Goal: Find specific page/section: Find specific page/section

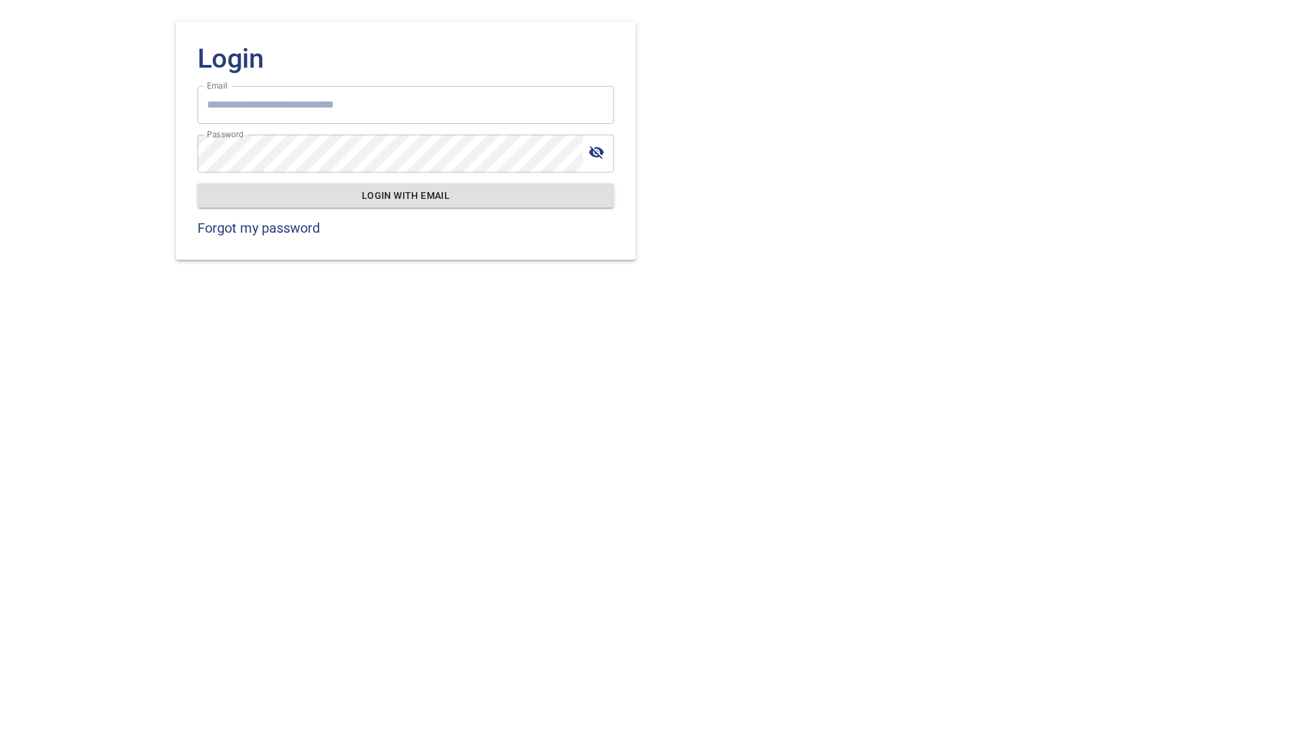
type input "**********"
click at [398, 197] on span "Login with email" at bounding box center [405, 195] width 395 height 17
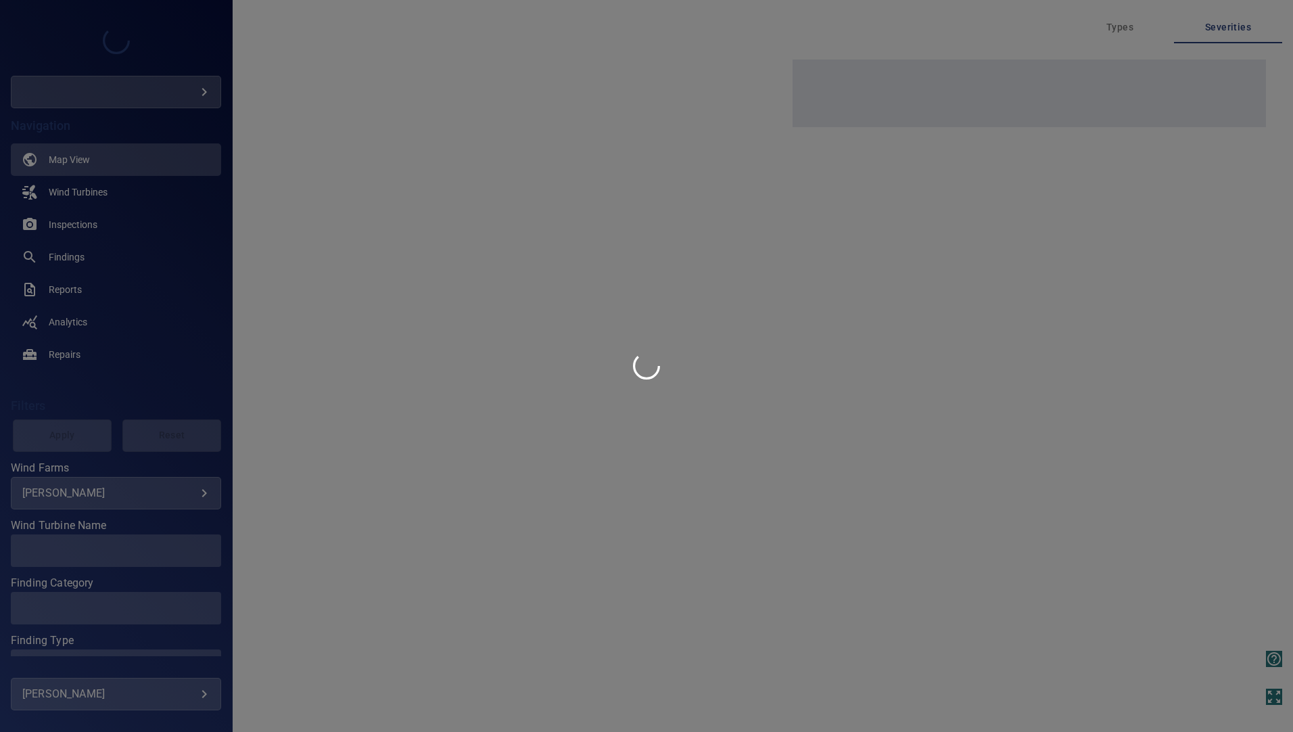
type input "***"
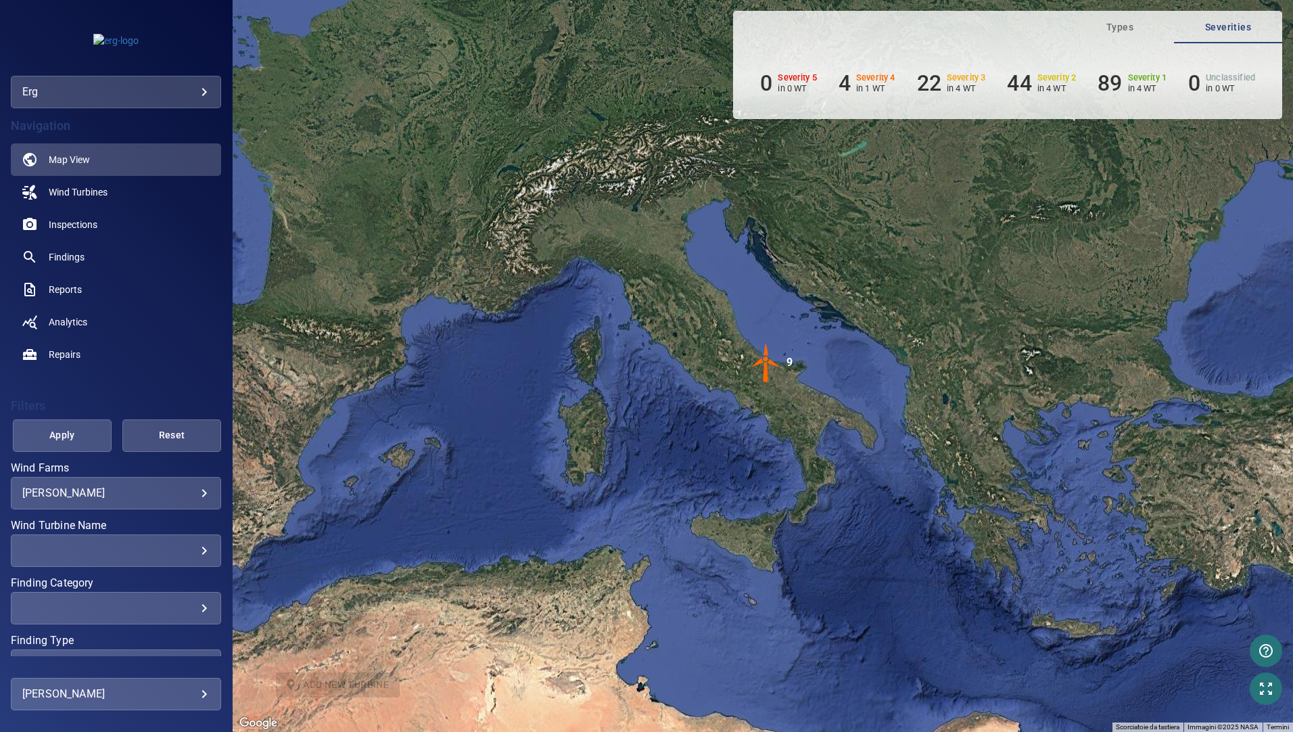
click at [763, 358] on img "9" at bounding box center [766, 362] width 41 height 41
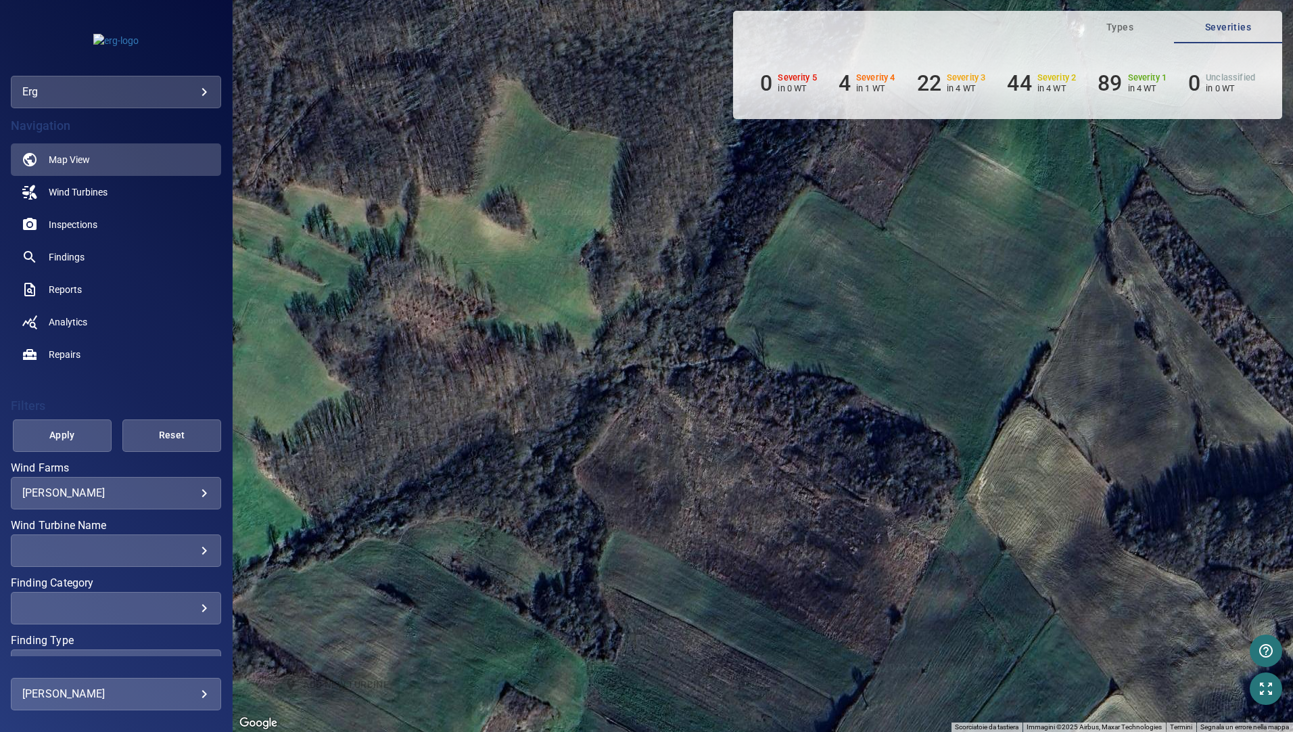
drag, startPoint x: 483, startPoint y: 355, endPoint x: 577, endPoint y: 586, distance: 249.9
click at [577, 586] on div "Per navigare, premi i tasti Freccia. Per attivare il trascinamento con la tasti…" at bounding box center [763, 366] width 1060 height 732
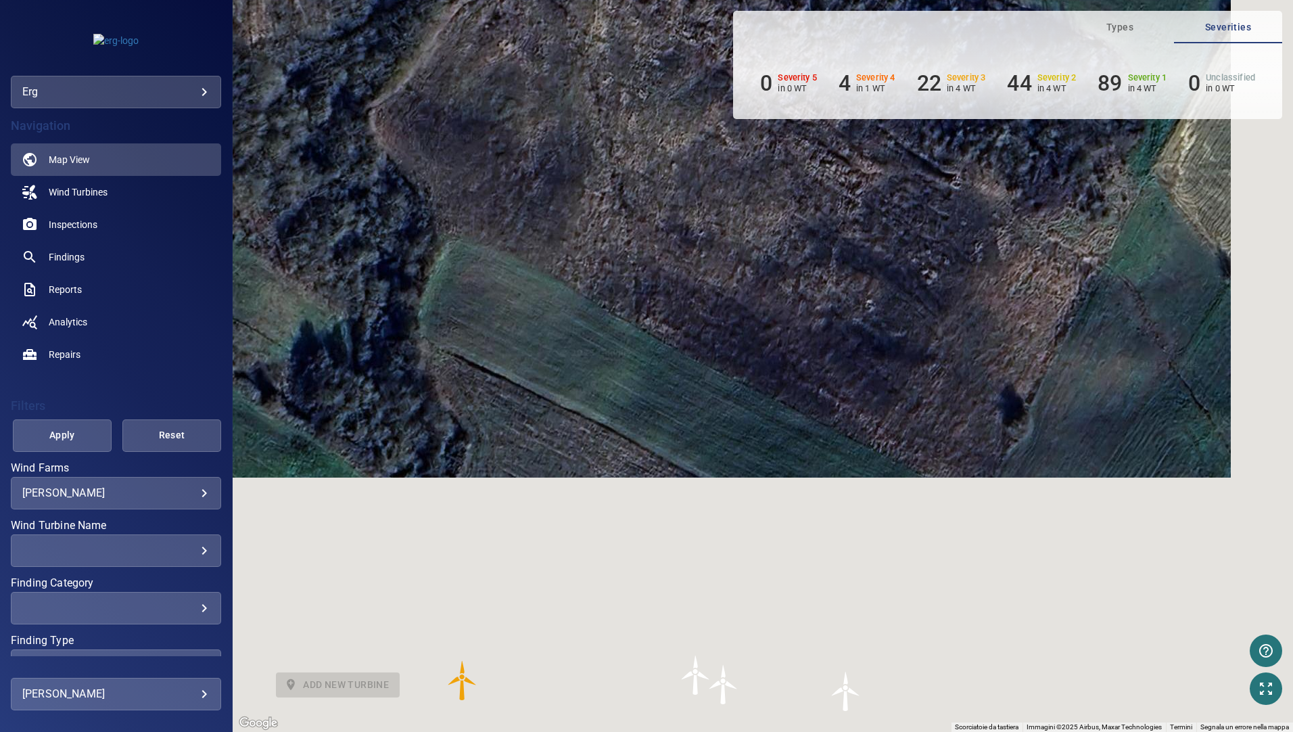
drag, startPoint x: 654, startPoint y: 310, endPoint x: 577, endPoint y: 166, distance: 162.7
click at [578, 168] on div "Per navigare, premi i tasti Freccia. Per attivare il trascinamento con la tasti…" at bounding box center [763, 366] width 1060 height 732
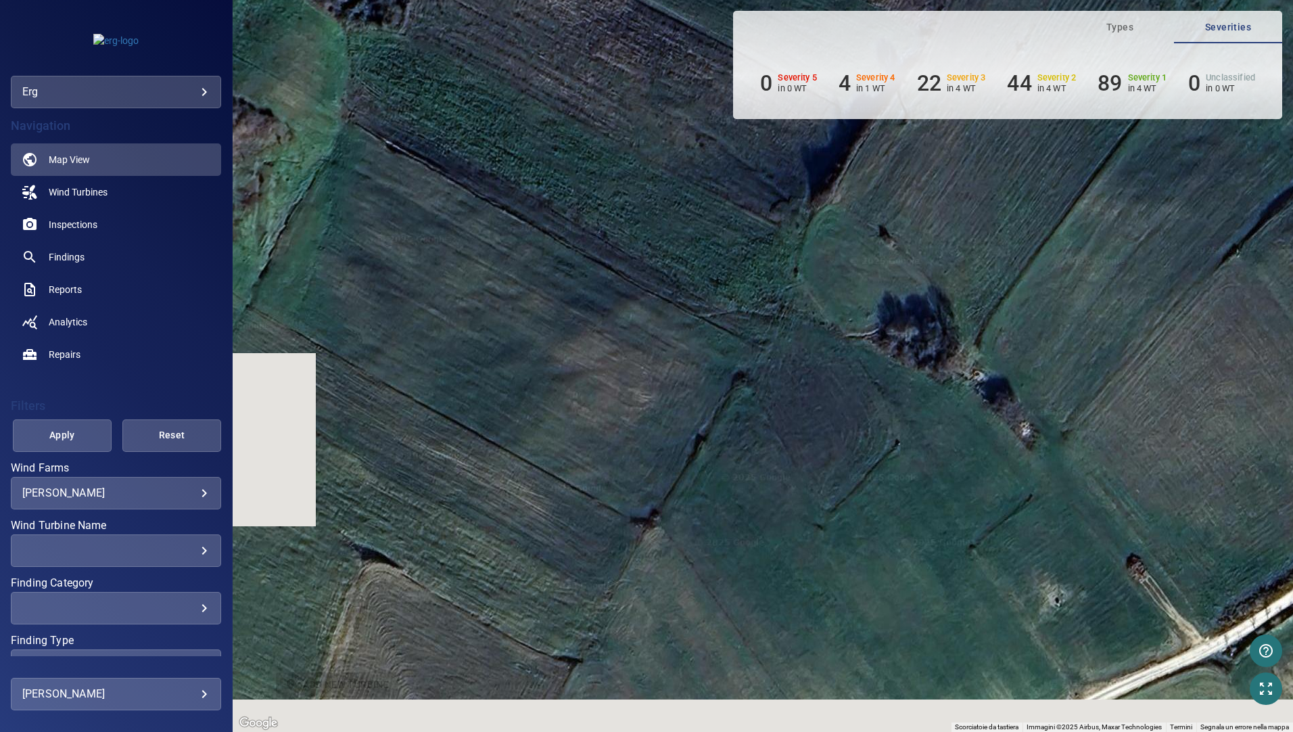
drag, startPoint x: 664, startPoint y: 437, endPoint x: 773, endPoint y: 193, distance: 266.9
click at [772, 200] on div "Per navigare, premi i tasti Freccia. Per attivare il trascinamento con la tasti…" at bounding box center [763, 366] width 1060 height 732
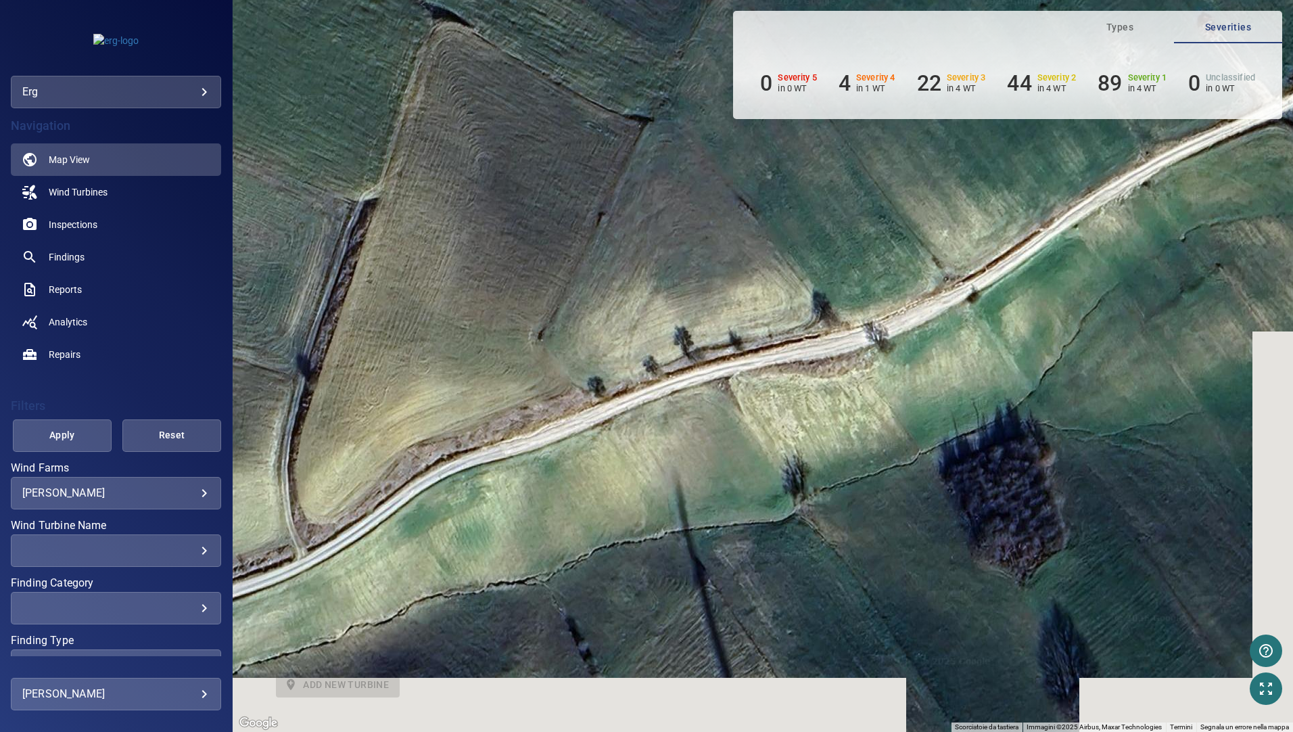
drag, startPoint x: 735, startPoint y: 395, endPoint x: 498, endPoint y: 295, distance: 256.7
click at [540, 302] on div "Per navigare, premi i tasti Freccia. Per attivare il trascinamento con la tasti…" at bounding box center [763, 366] width 1060 height 732
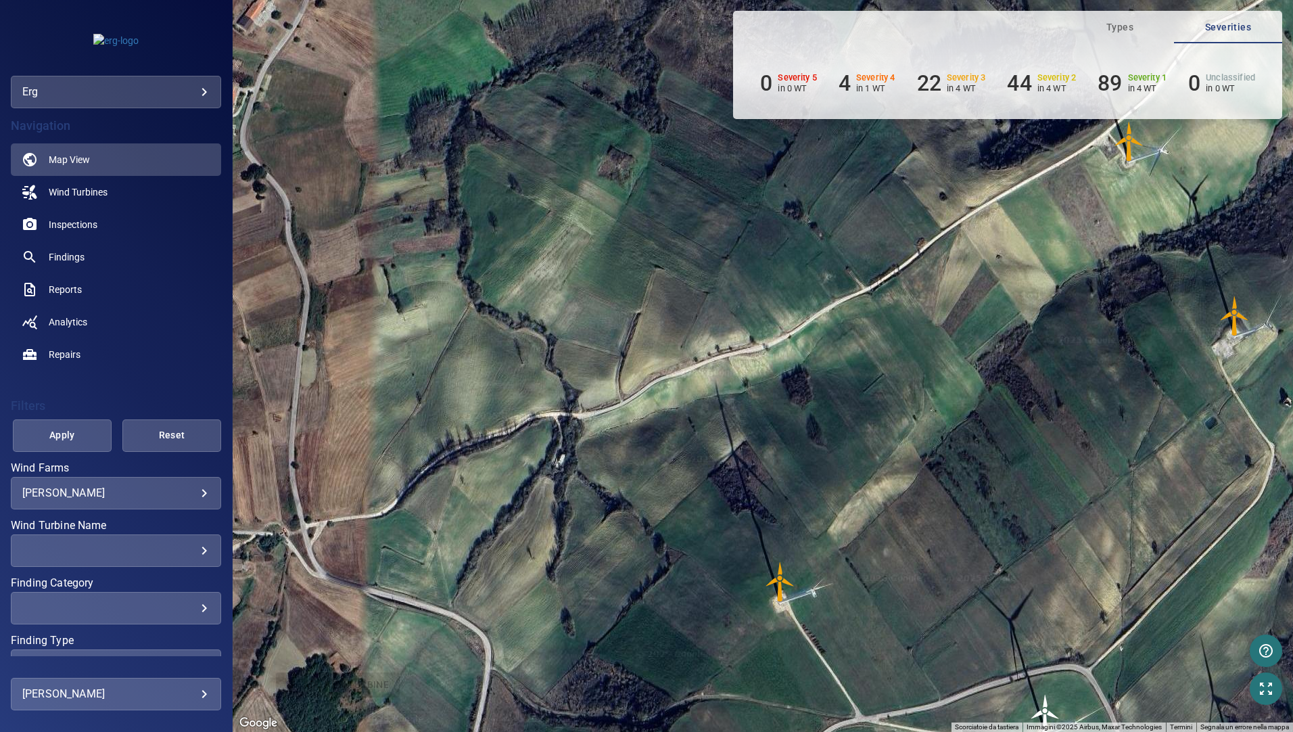
click at [194, 492] on body "**********" at bounding box center [646, 366] width 1293 height 732
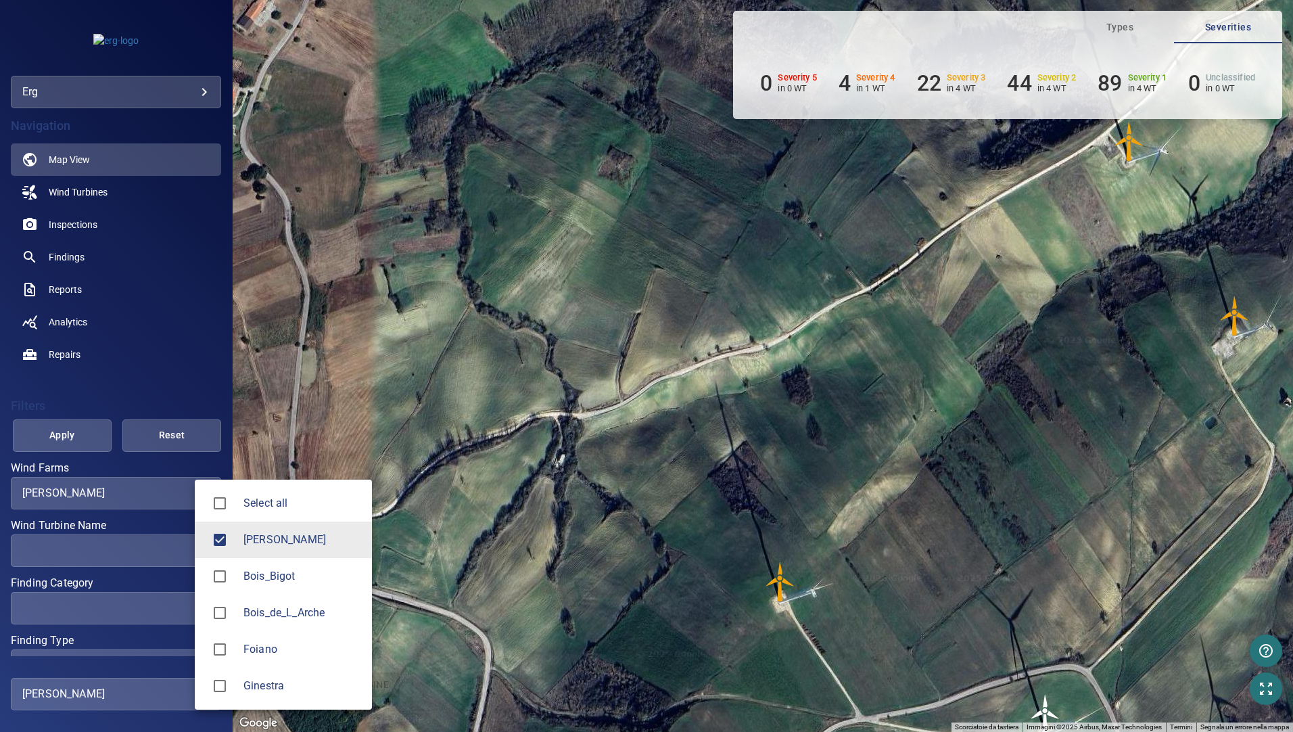
click at [251, 682] on span "Ginestra" at bounding box center [302, 685] width 118 height 16
type input "**********"
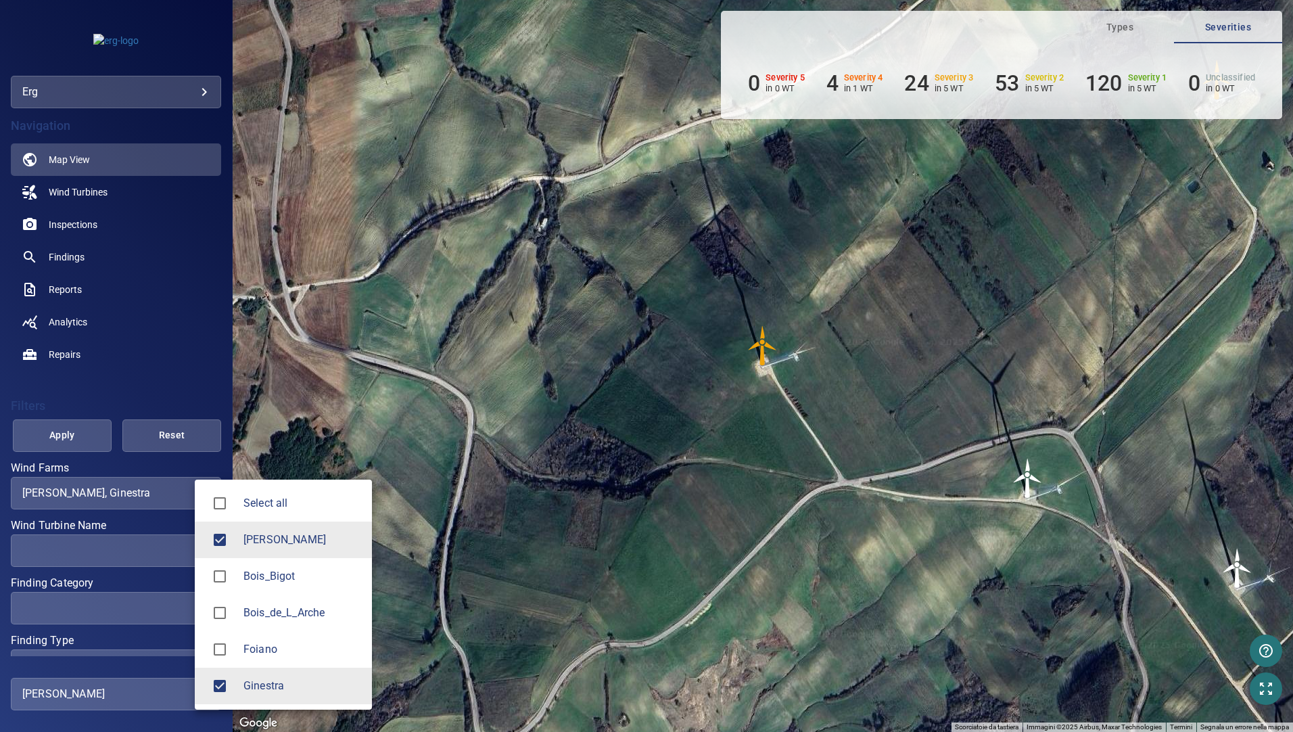
click at [65, 433] on div at bounding box center [646, 366] width 1293 height 732
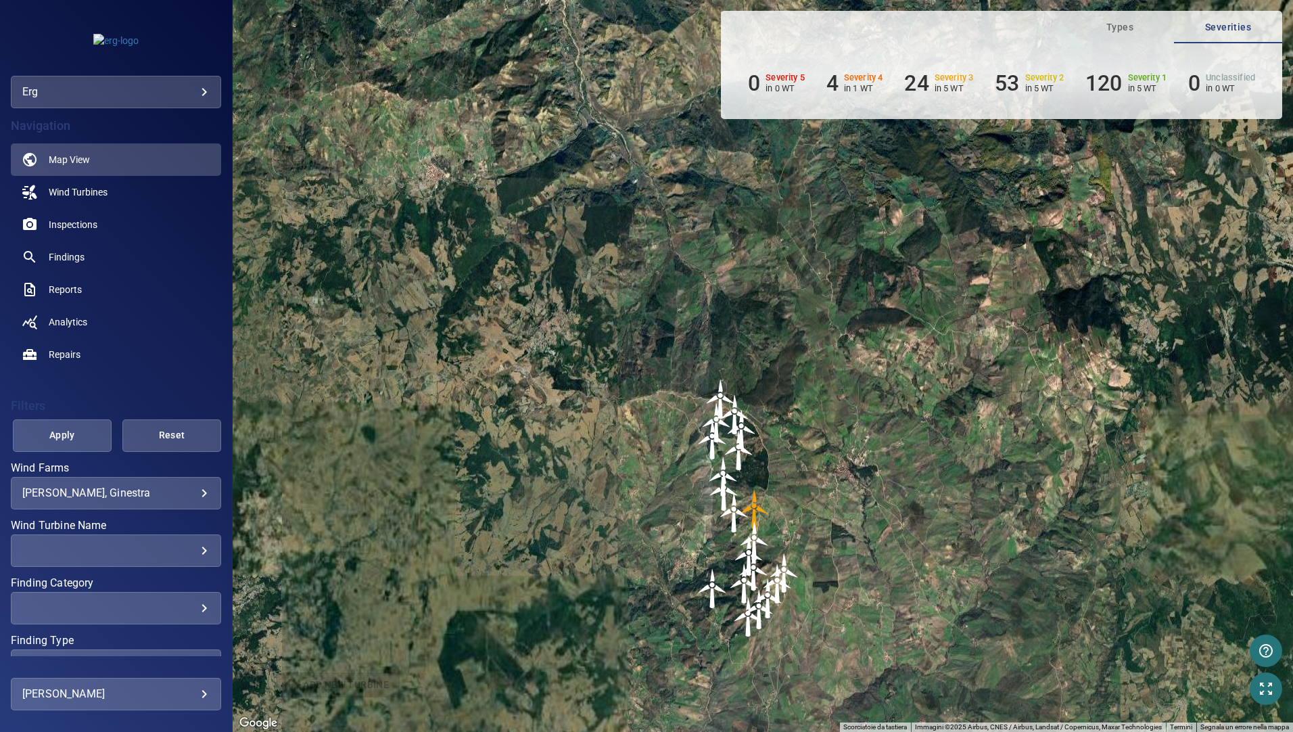
drag, startPoint x: 759, startPoint y: 640, endPoint x: 726, endPoint y: 488, distance: 155.0
click at [727, 492] on img "GI20" at bounding box center [734, 512] width 41 height 41
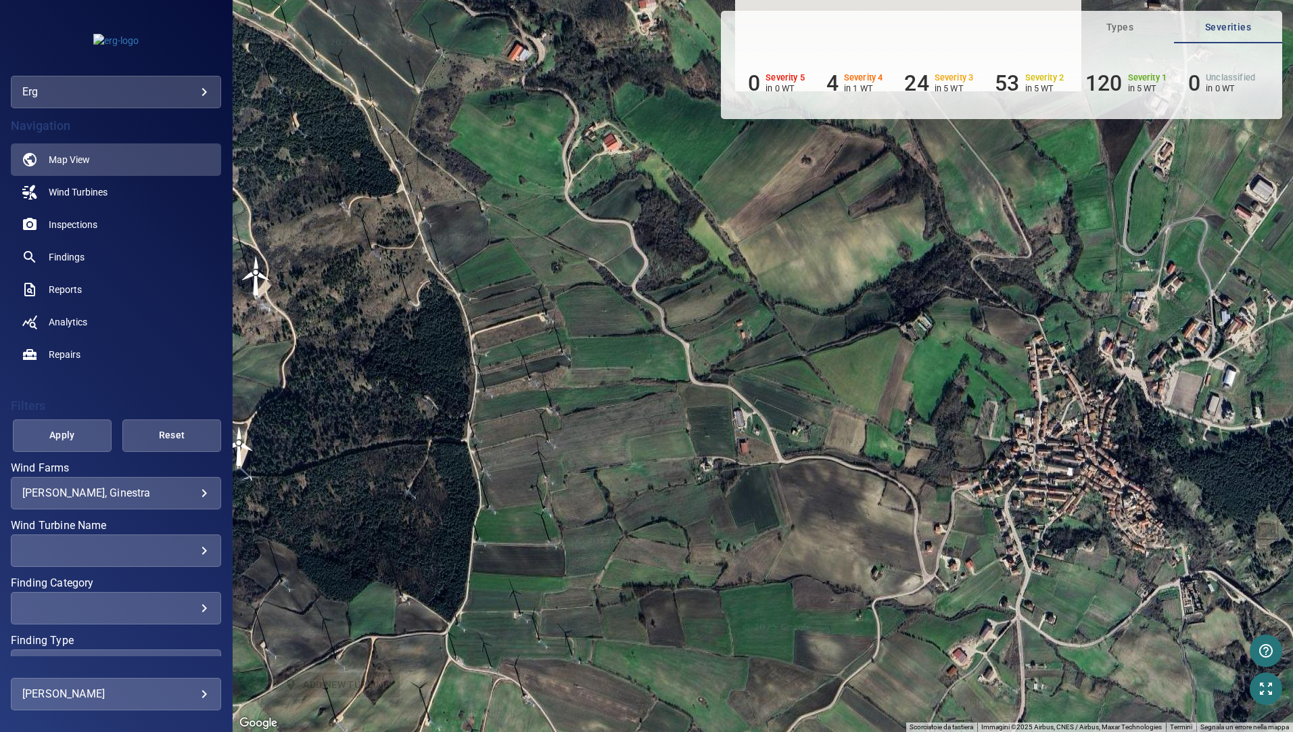
drag, startPoint x: 688, startPoint y: 519, endPoint x: 761, endPoint y: 696, distance: 191.3
click at [760, 696] on div "Per attivare il trascinamento con la tastiera, premi Alt + Invio. Nello stato d…" at bounding box center [763, 366] width 1060 height 732
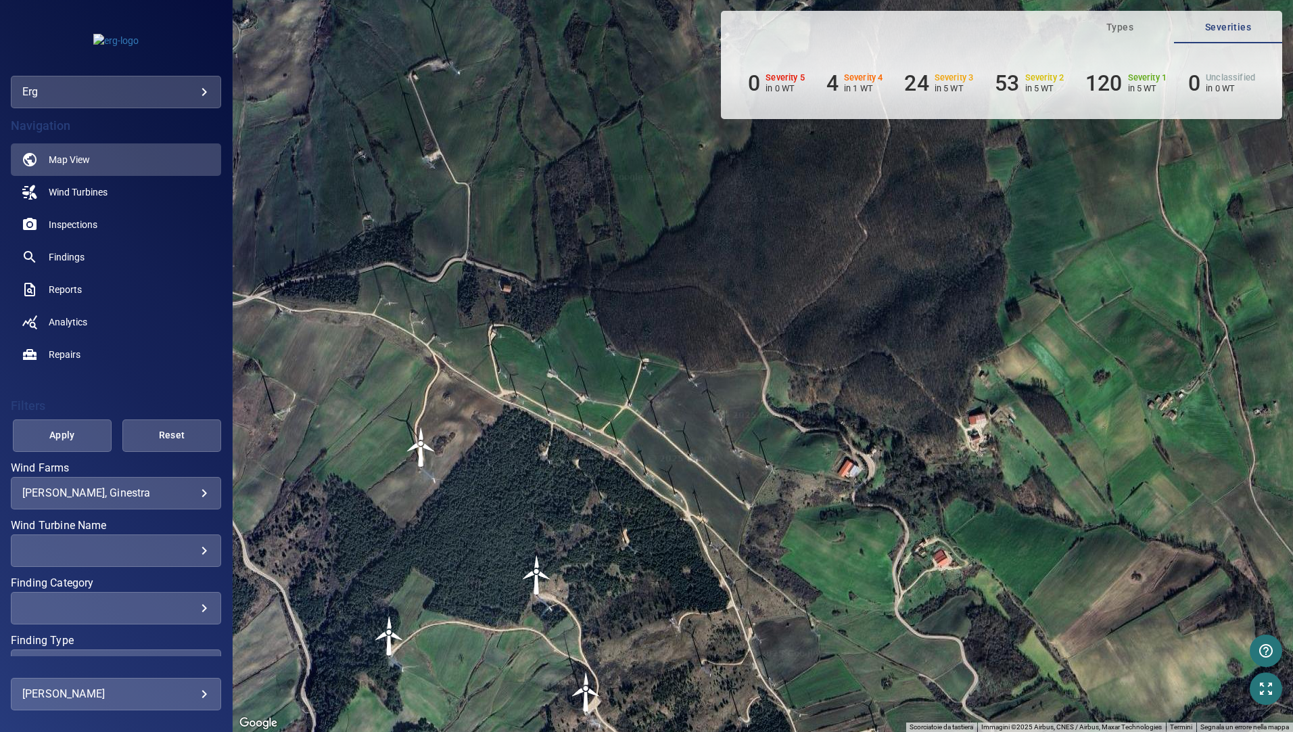
drag, startPoint x: 587, startPoint y: 451, endPoint x: 830, endPoint y: 648, distance: 312.9
click at [840, 672] on div "Per attivare il trascinamento con la tastiera, premi Alt + Invio. Nello stato d…" at bounding box center [763, 366] width 1060 height 732
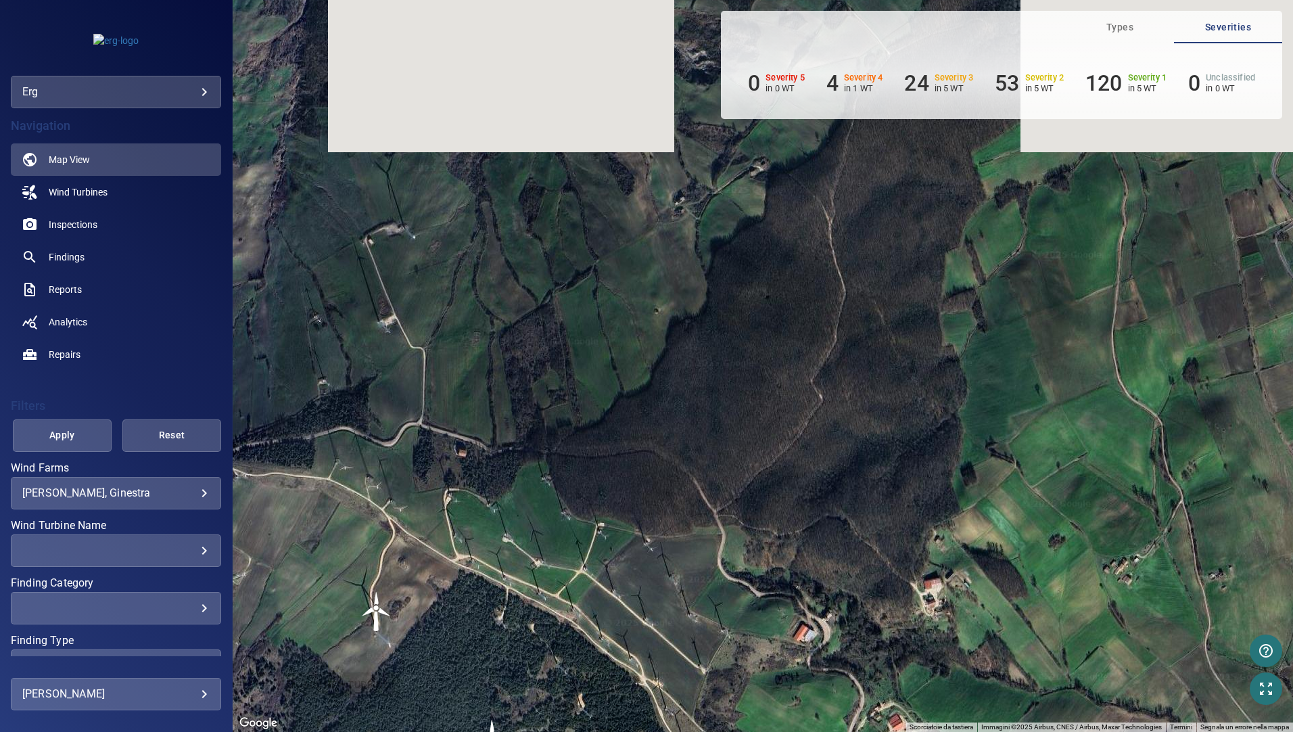
drag, startPoint x: 742, startPoint y: 521, endPoint x: 705, endPoint y: 638, distance: 123.4
click at [705, 638] on div "Per attivare il trascinamento con la tastiera, premi Alt + Invio. Nello stato d…" at bounding box center [763, 366] width 1060 height 732
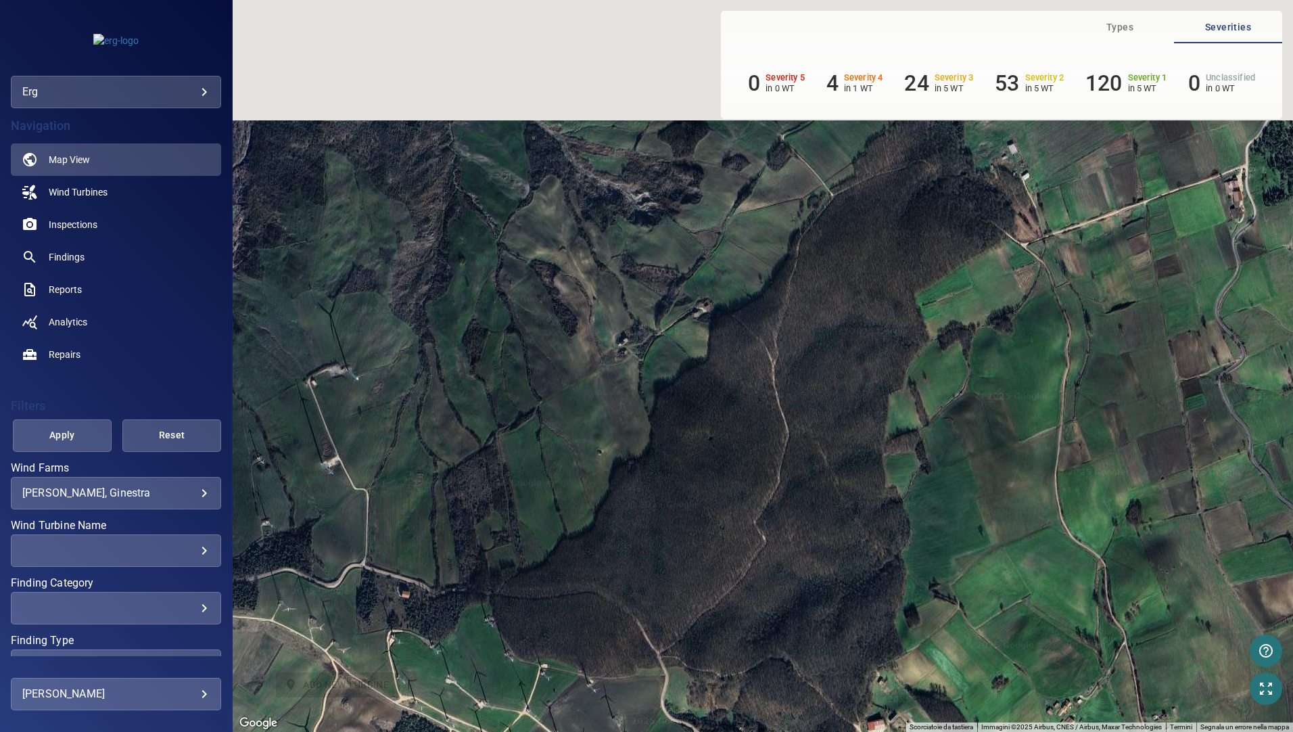
drag, startPoint x: 815, startPoint y: 442, endPoint x: 749, endPoint y: 644, distance: 212.7
click at [751, 641] on div "Per attivare il trascinamento con la tastiera, premi Alt + Invio. Nello stato d…" at bounding box center [763, 366] width 1060 height 732
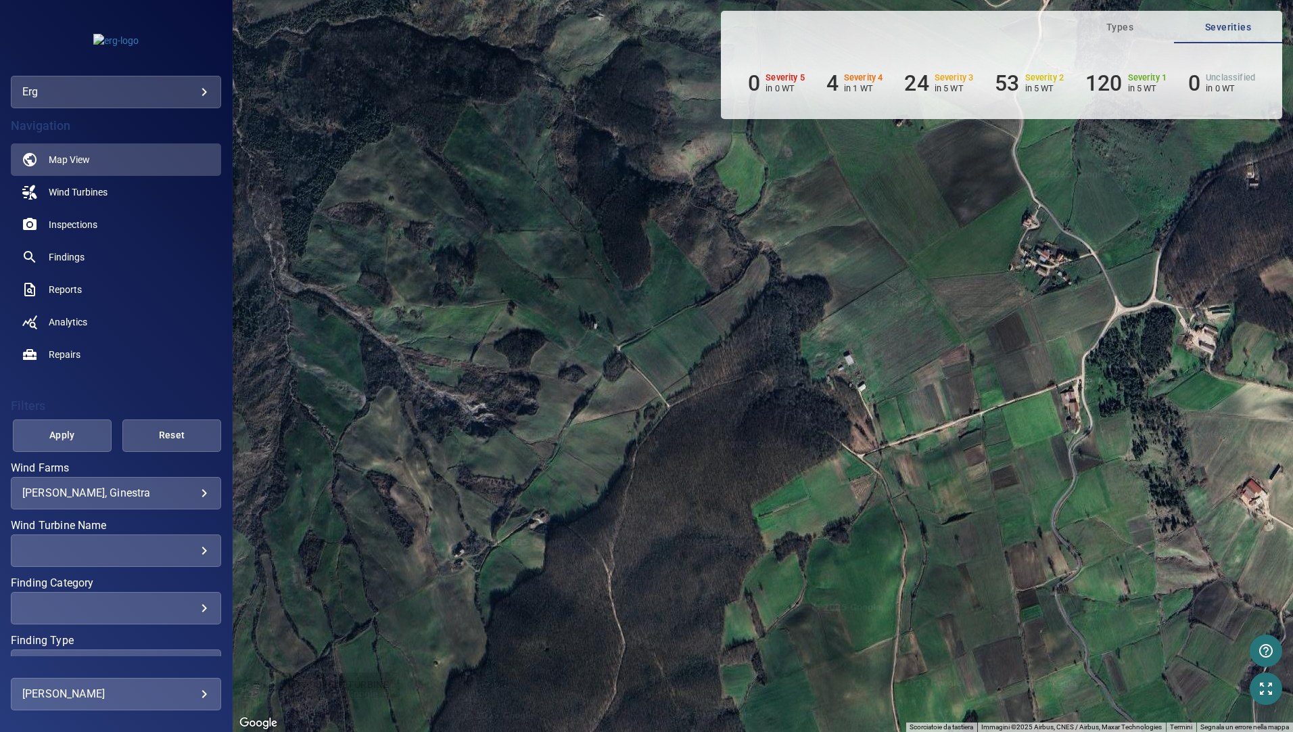
drag, startPoint x: 746, startPoint y: 414, endPoint x: 652, endPoint y: 497, distance: 125.5
click at [658, 497] on div "Per attivare il trascinamento con la tastiera, premi Alt + Invio. Nello stato d…" at bounding box center [763, 366] width 1060 height 732
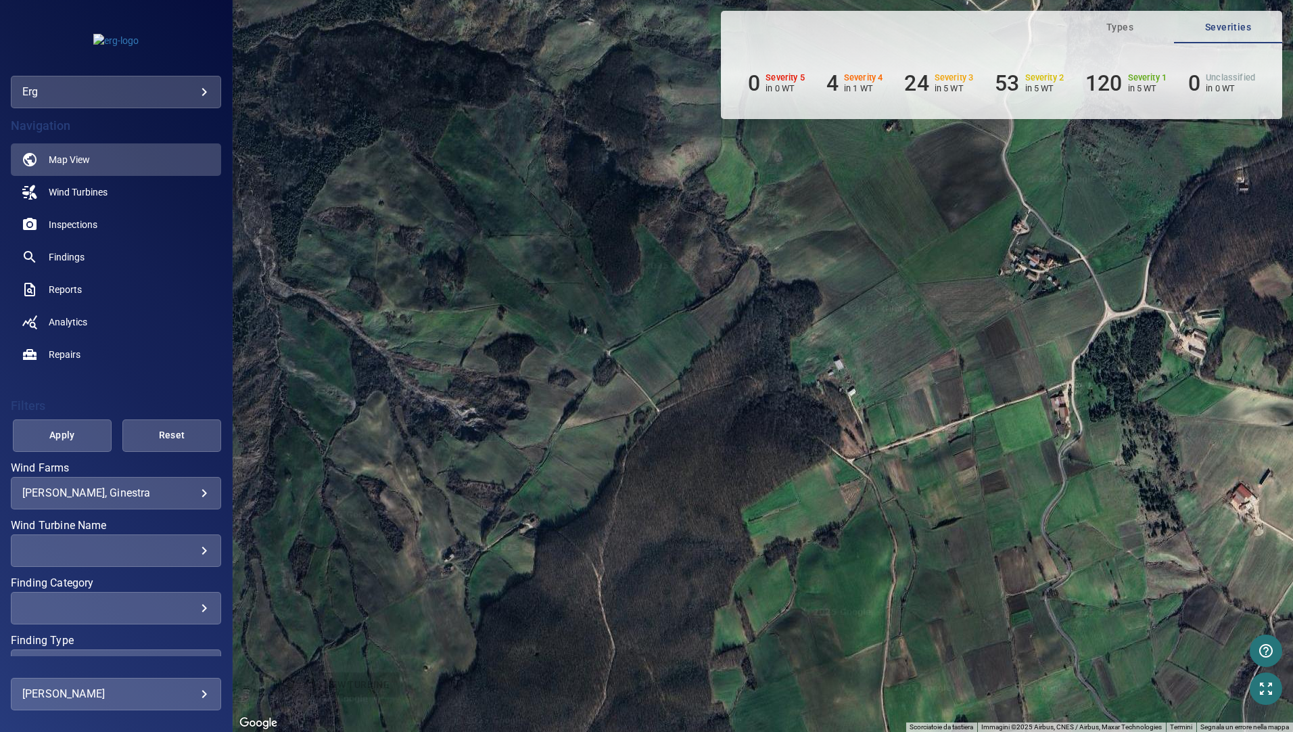
drag, startPoint x: 721, startPoint y: 483, endPoint x: 787, endPoint y: 334, distance: 162.6
click at [782, 353] on div "Per attivare il trascinamento con la tastiera, premi Alt + Invio. Nello stato d…" at bounding box center [763, 366] width 1060 height 732
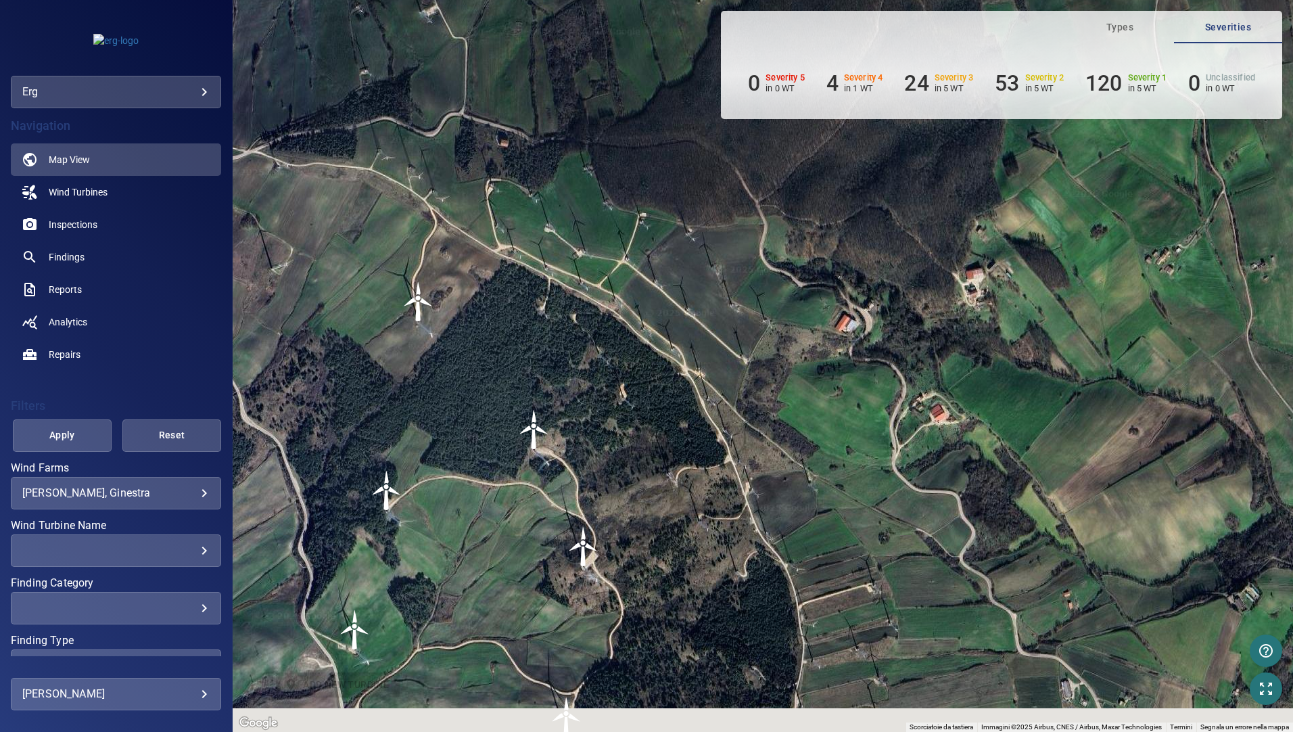
drag, startPoint x: 521, startPoint y: 387, endPoint x: 554, endPoint y: 293, distance: 99.4
click at [545, 299] on div "Per attivare il trascinamento con la tastiera, premi Alt + Invio. Nello stato d…" at bounding box center [763, 366] width 1060 height 732
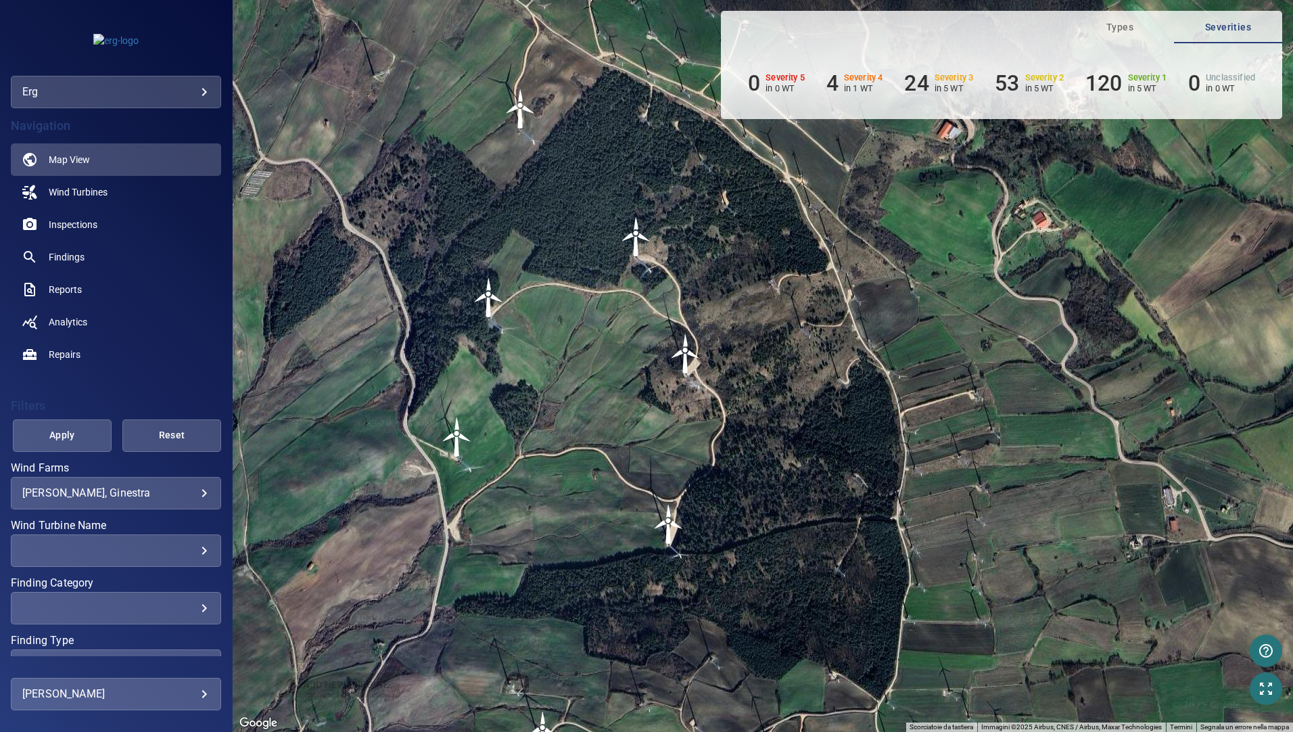
drag, startPoint x: 663, startPoint y: 407, endPoint x: 861, endPoint y: 480, distance: 211.8
click at [829, 466] on div "Per attivare il trascinamento con la tastiera, premi Alt + Invio. Nello stato d…" at bounding box center [763, 366] width 1060 height 732
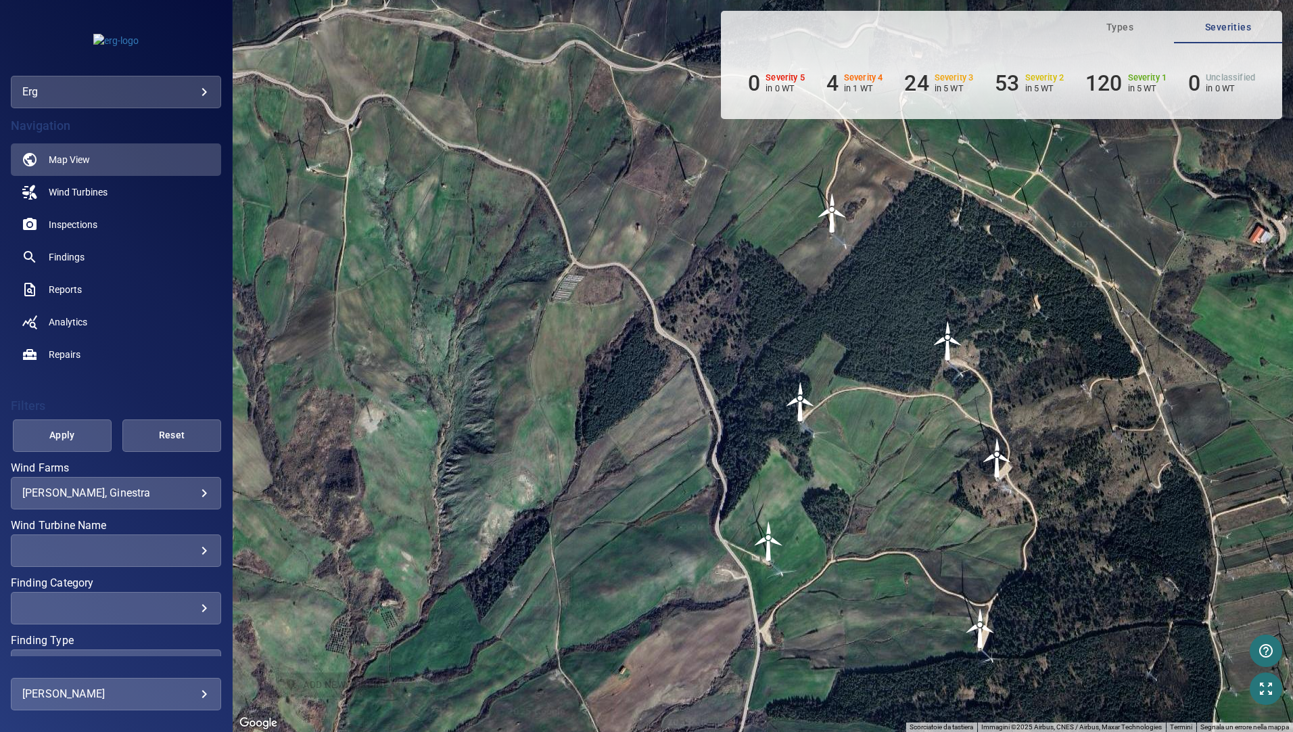
drag, startPoint x: 953, startPoint y: 611, endPoint x: 995, endPoint y: 636, distance: 49.1
click at [980, 629] on div "Per attivare il trascinamento con la tastiera, premi Alt + Invio. Nello stato d…" at bounding box center [763, 366] width 1060 height 732
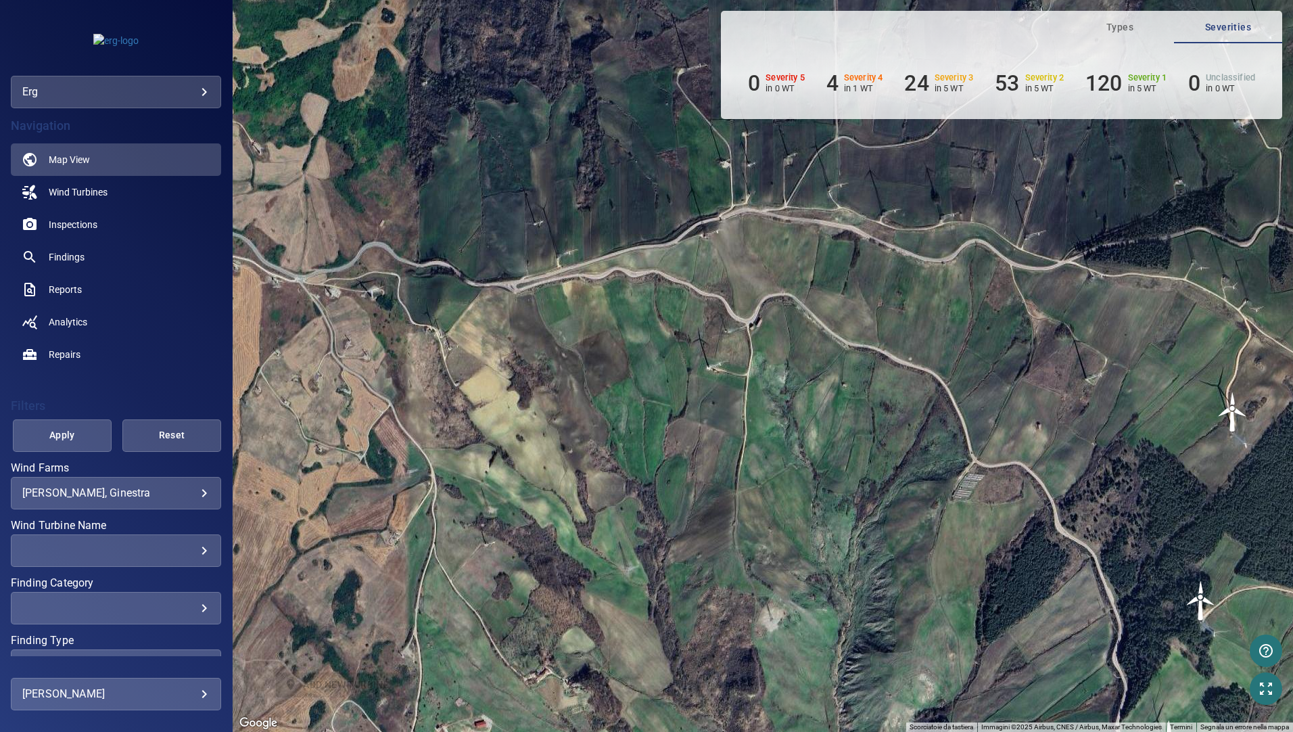
drag, startPoint x: 895, startPoint y: 581, endPoint x: 1126, endPoint y: 623, distance: 235.8
click at [1124, 623] on div "Per attivare il trascinamento con la tastiera, premi Alt + Invio. Nello stato d…" at bounding box center [763, 366] width 1060 height 732
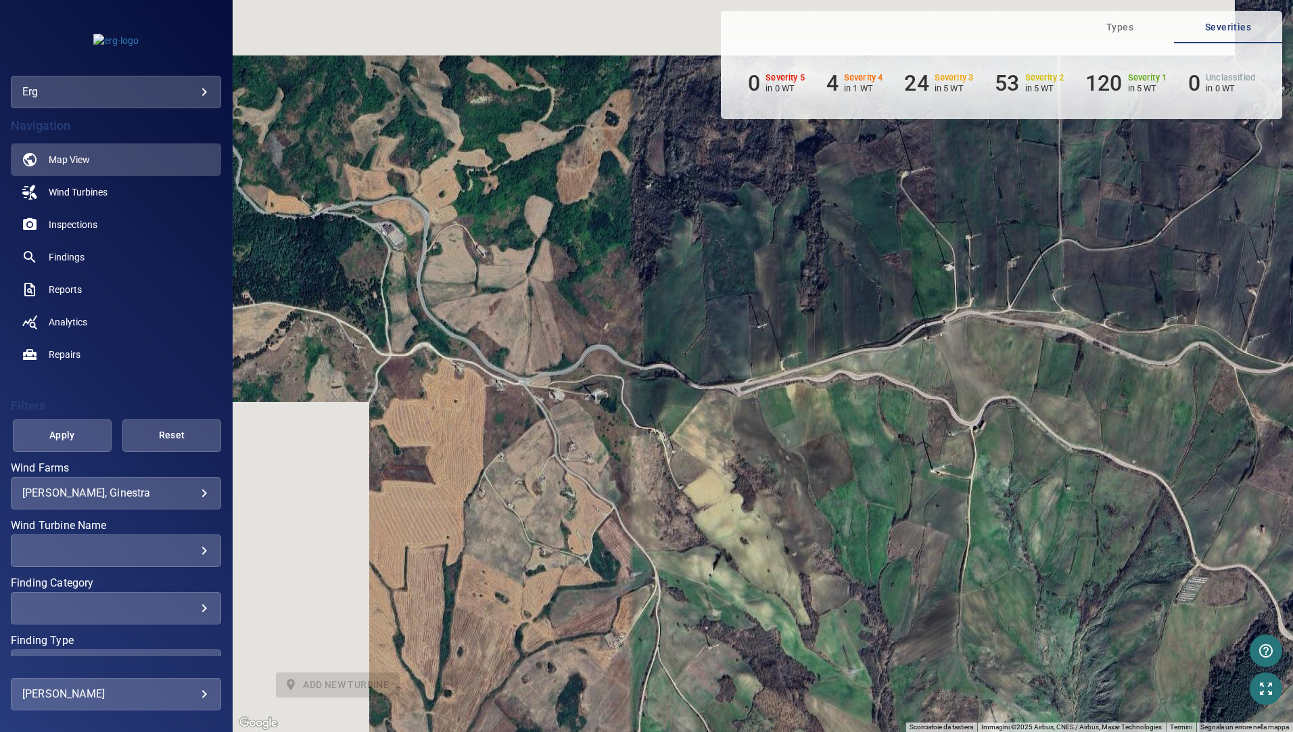
drag, startPoint x: 755, startPoint y: 471, endPoint x: 933, endPoint y: 571, distance: 204.6
click at [933, 571] on div "Per attivare il trascinamento con la tastiera, premi Alt + Invio. Nello stato d…" at bounding box center [763, 366] width 1060 height 732
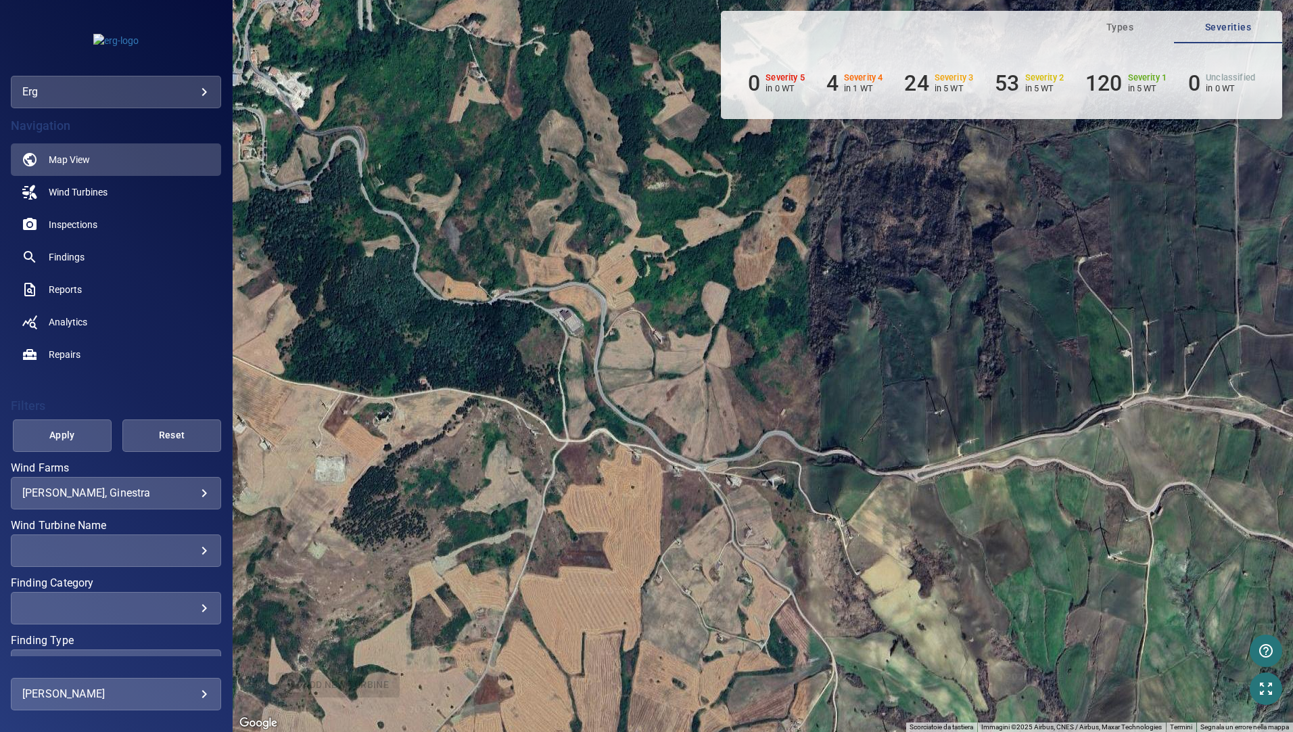
drag, startPoint x: 777, startPoint y: 511, endPoint x: 884, endPoint y: 583, distance: 129.6
click at [882, 581] on div "Per attivare il trascinamento con la tastiera, premi Alt + Invio. Nello stato d…" at bounding box center [763, 366] width 1060 height 732
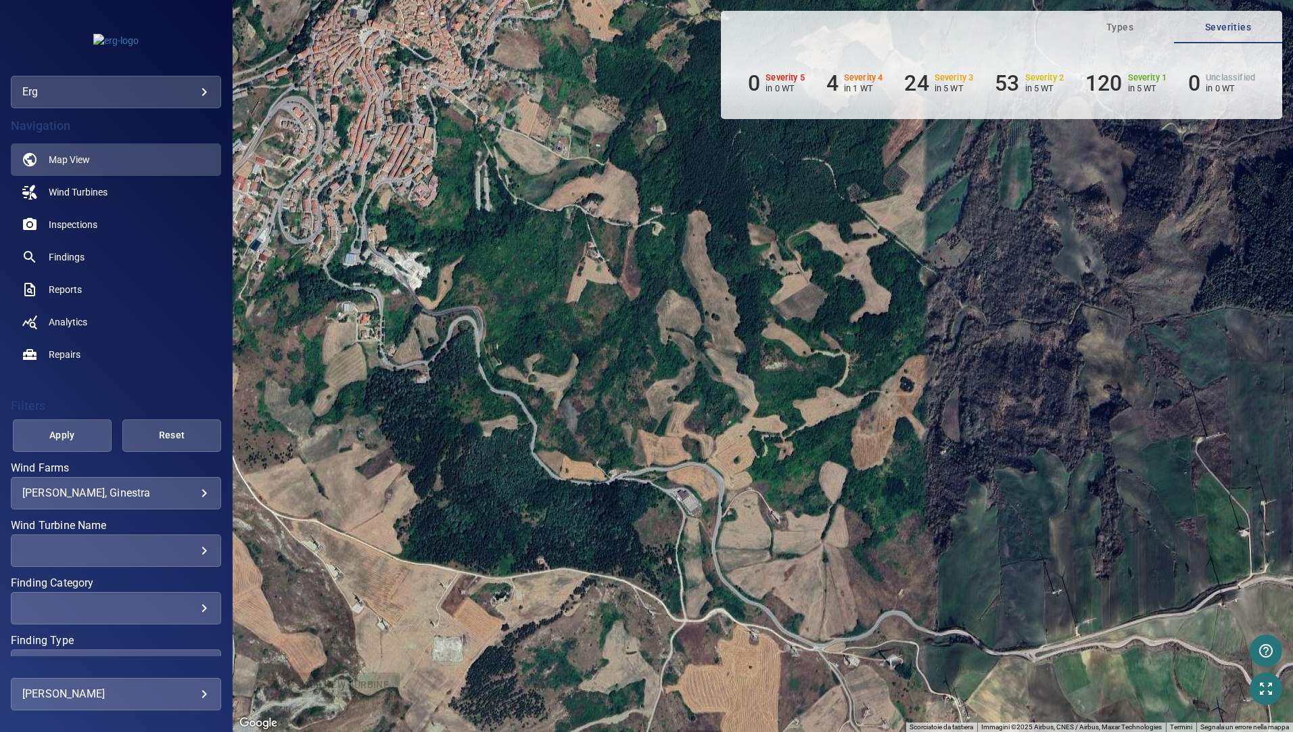
drag, startPoint x: 884, startPoint y: 688, endPoint x: 897, endPoint y: 713, distance: 27.8
click at [897, 713] on div "Per attivare il trascinamento con la tastiera, premi Alt + Invio. Nello stato d…" at bounding box center [763, 366] width 1060 height 732
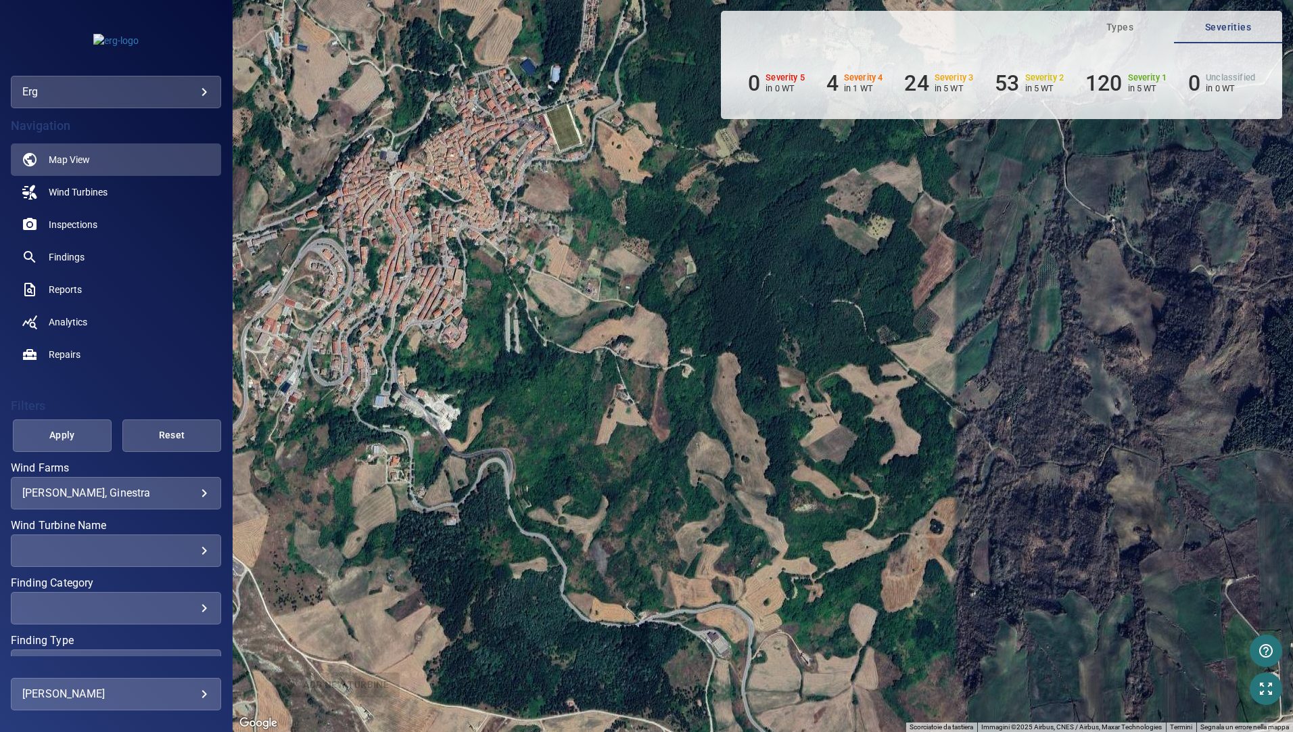
drag, startPoint x: 817, startPoint y: 672, endPoint x: 838, endPoint y: 721, distance: 53.0
click at [838, 724] on div "Per attivare il trascinamento con la tastiera, premi Alt + Invio. Nello stato d…" at bounding box center [763, 366] width 1060 height 732
